Goal: Information Seeking & Learning: Learn about a topic

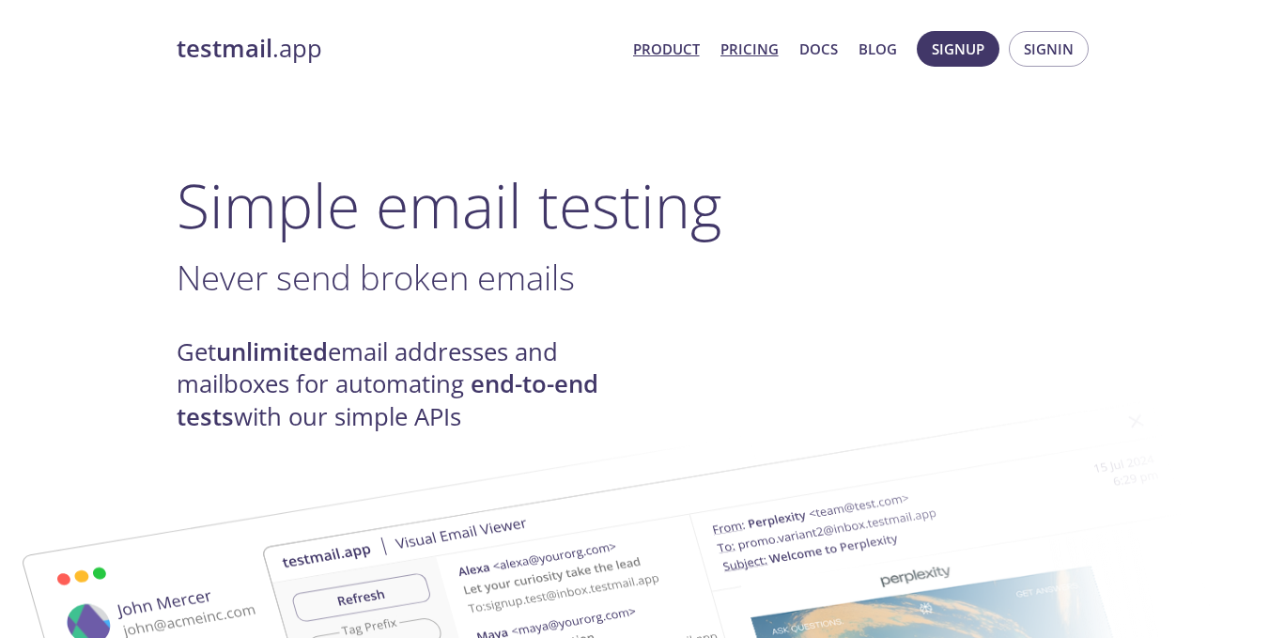
click at [742, 48] on link "Pricing" at bounding box center [750, 49] width 58 height 24
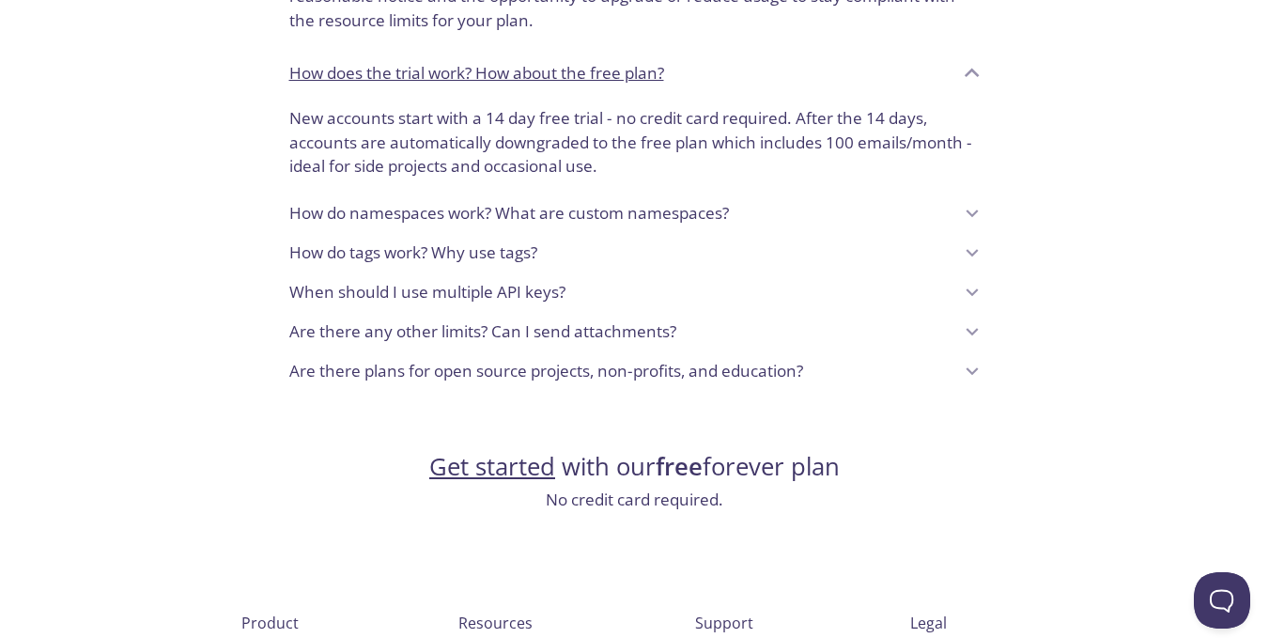
scroll to position [1384, 0]
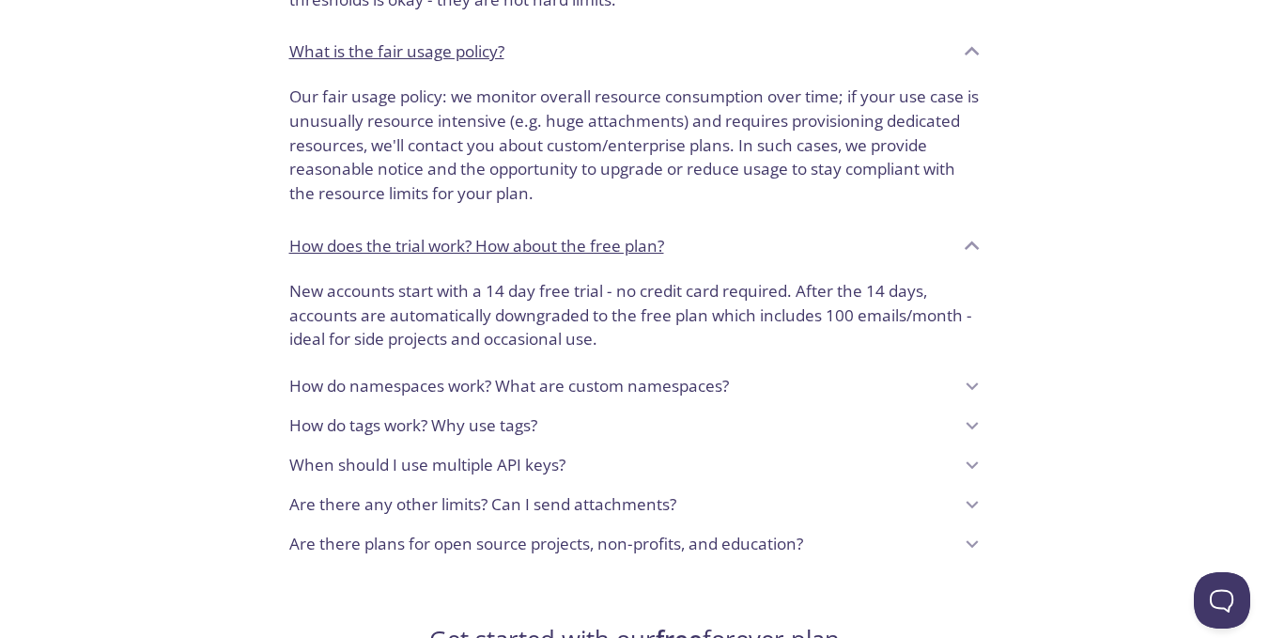
click at [454, 533] on p "Are there plans for open source projects, non-profits, and education?" at bounding box center [546, 544] width 514 height 24
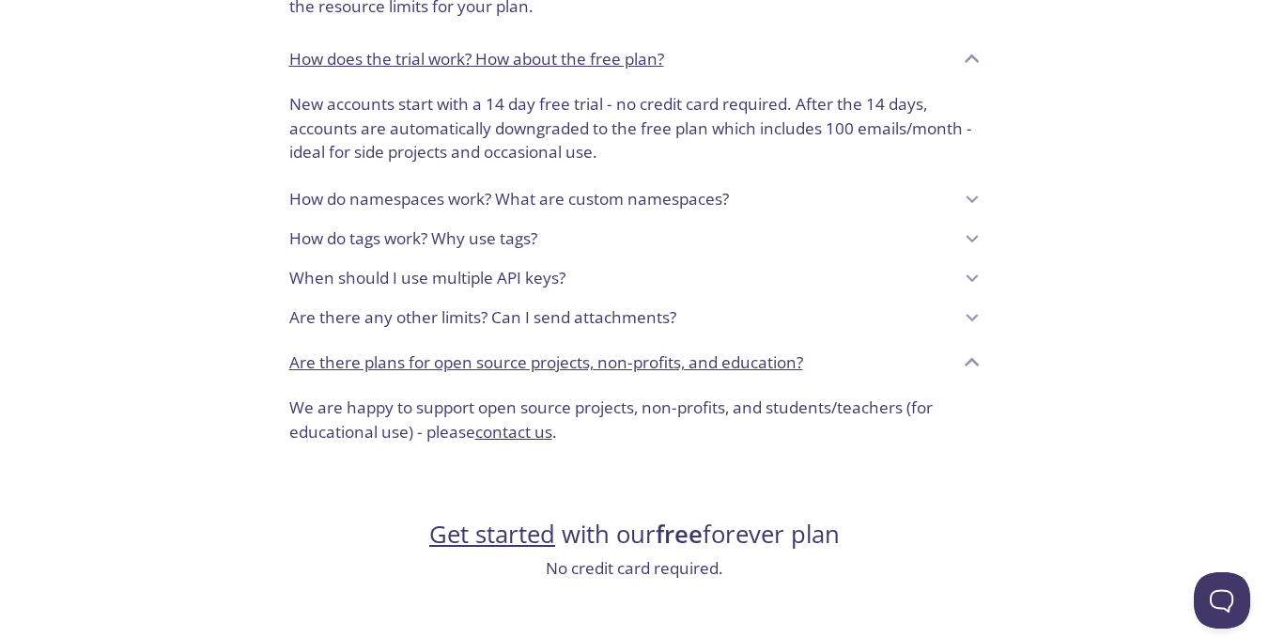
scroll to position [1572, 0]
click at [521, 420] on link "contact us" at bounding box center [513, 431] width 77 height 22
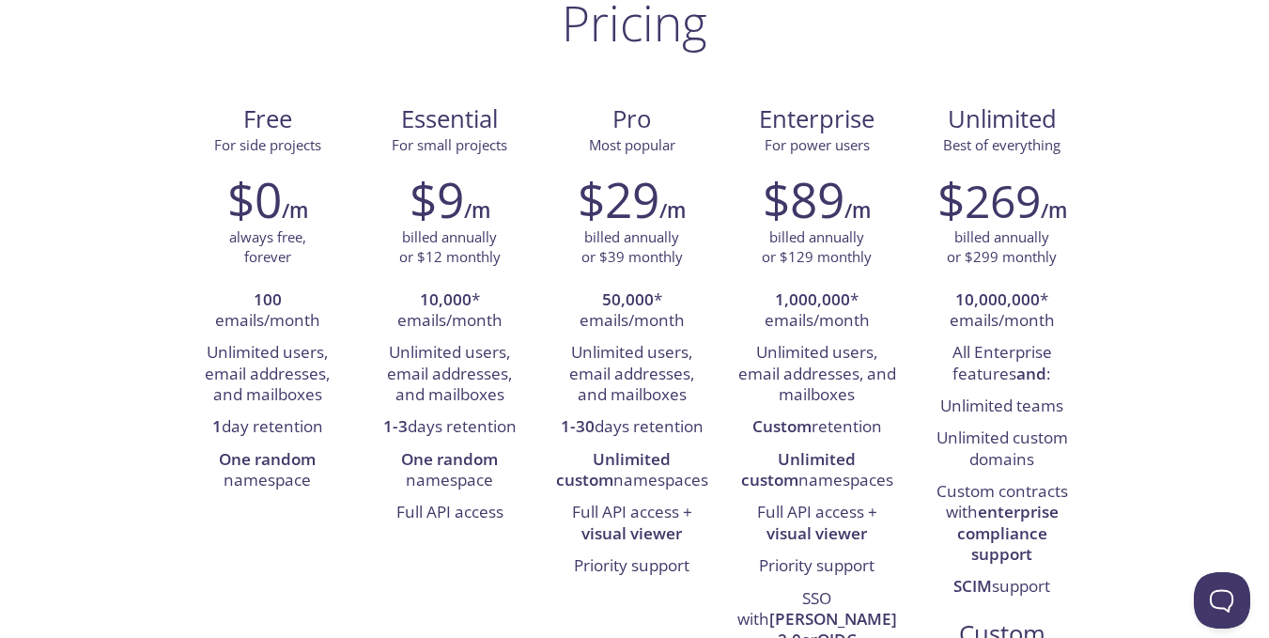
scroll to position [0, 0]
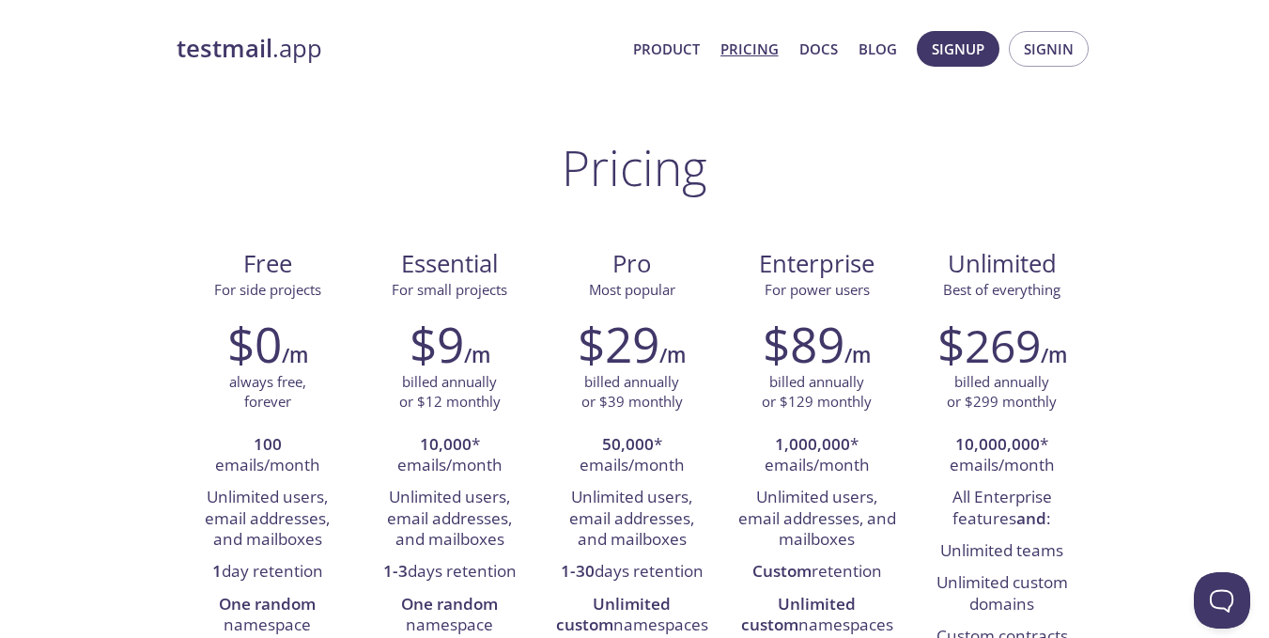
click at [265, 55] on strong "testmail" at bounding box center [225, 48] width 96 height 33
